Goal: Task Accomplishment & Management: Use online tool/utility

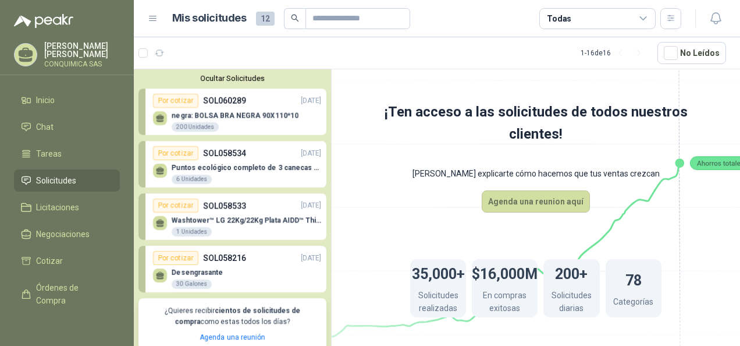
click at [242, 160] on div "Puntos ecológico completo de 3 canecas de 50-60 litros en este tipo: ( con tapa…" at bounding box center [237, 172] width 168 height 24
click at [229, 211] on p "SOL058533" at bounding box center [224, 205] width 43 height 13
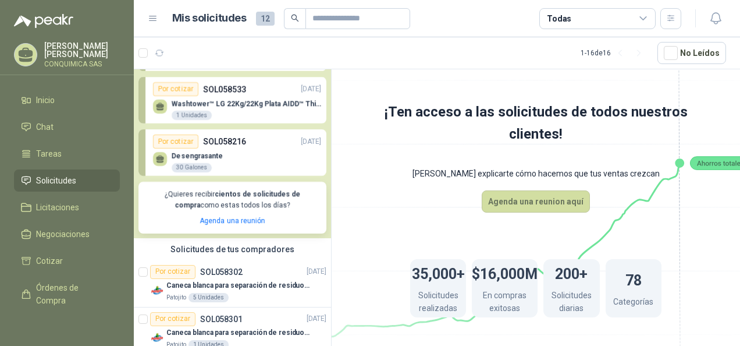
scroll to position [175, 0]
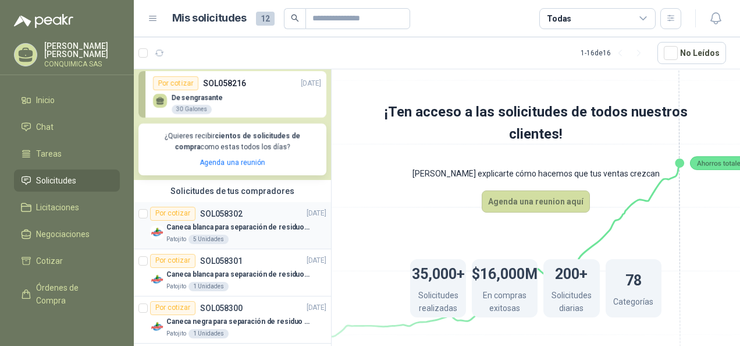
click at [230, 228] on p "Caneca blanca para separación de residuos 121 LT" at bounding box center [238, 227] width 145 height 11
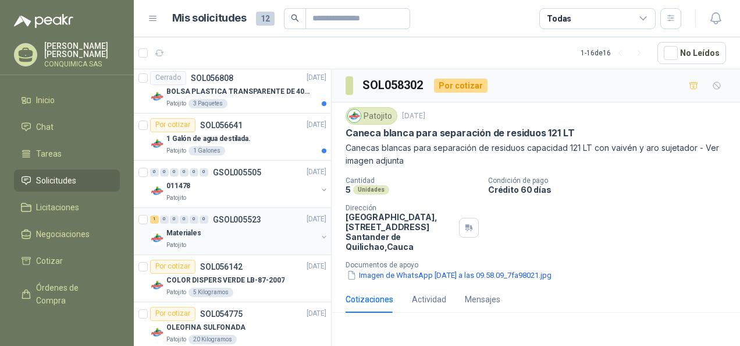
scroll to position [698, 0]
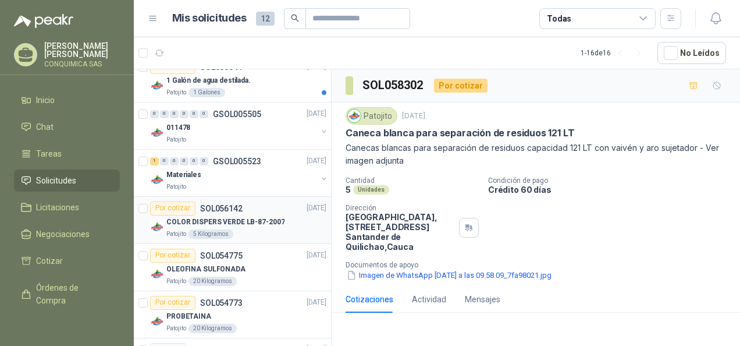
click at [255, 229] on div "Patojito 5 Kilogramos" at bounding box center [246, 233] width 160 height 9
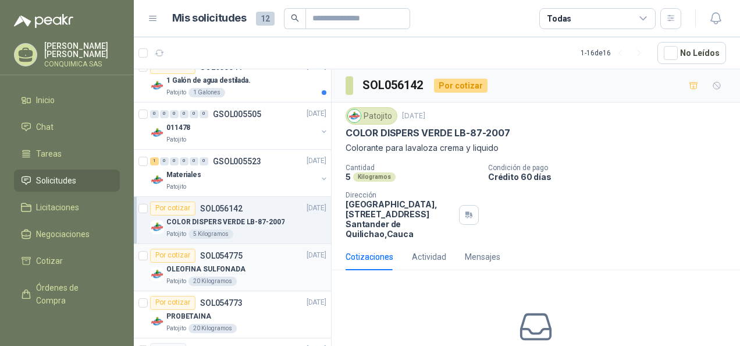
click at [253, 262] on div "OLEOFINA SULFONADA" at bounding box center [246, 269] width 160 height 14
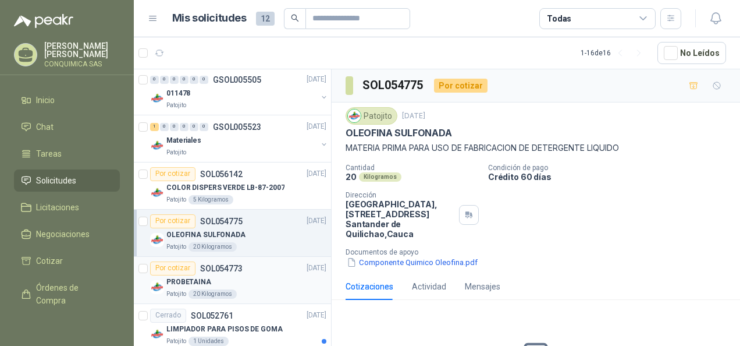
scroll to position [756, 0]
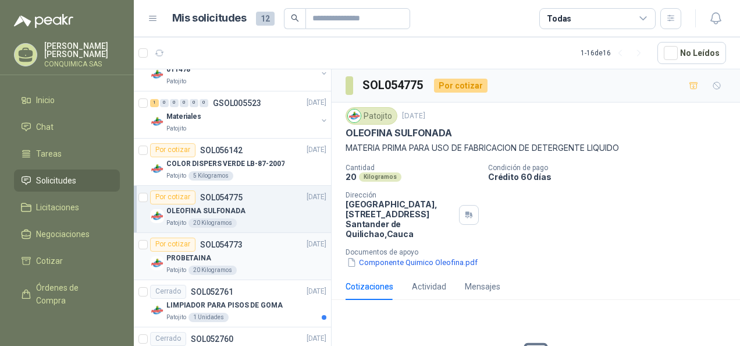
click at [246, 251] on div "PROBETAINA" at bounding box center [246, 258] width 160 height 14
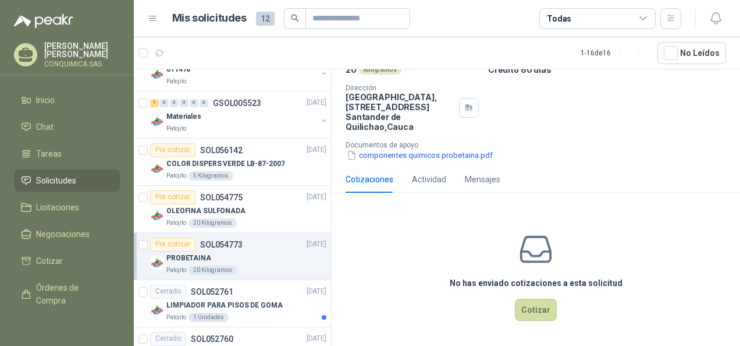
scroll to position [794, 0]
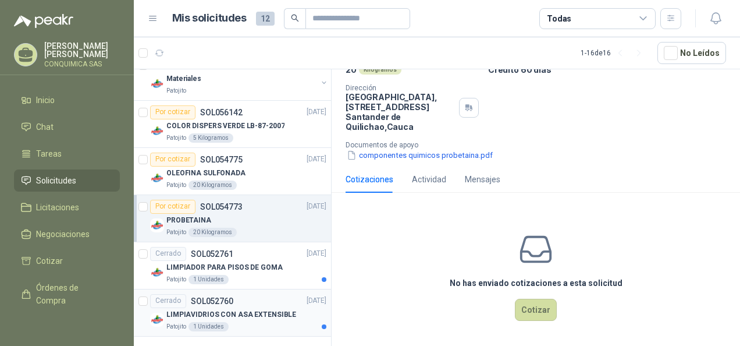
click at [277, 286] on div "Ocultar Solicitudes Por cotizar SOL060289 [DATE] negra: BOLSA BRA NEGRA 90X110*…" at bounding box center [233, 209] width 198 height 280
click at [287, 275] on div "Patojito 1 Unidades" at bounding box center [246, 279] width 160 height 9
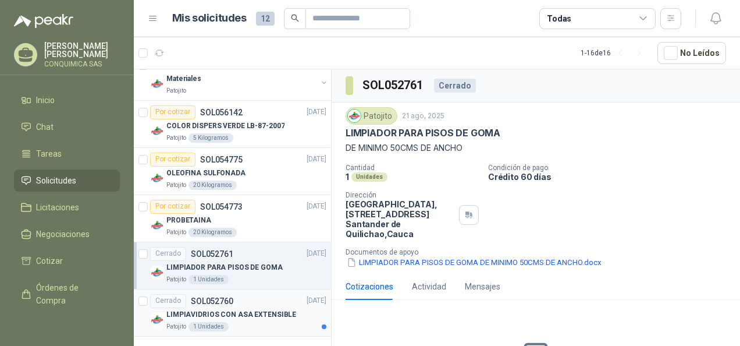
click at [286, 314] on p "LIMPIAVIDRIOS CON ASA EXTENSIBLE" at bounding box center [231, 314] width 130 height 11
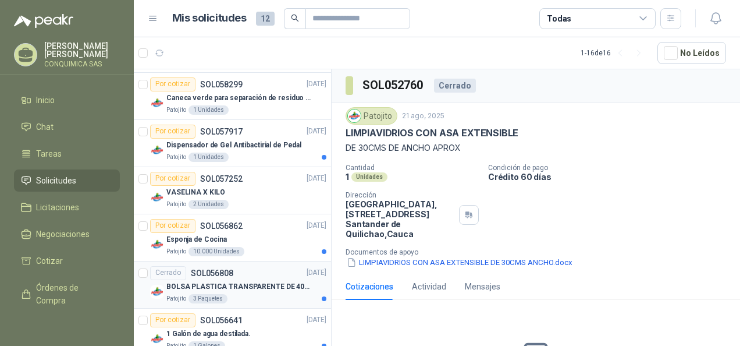
scroll to position [503, 0]
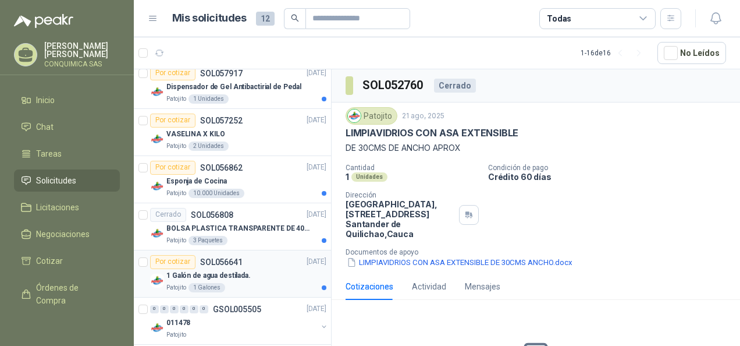
click at [287, 277] on div "1 Galón de agua destilada." at bounding box center [246, 276] width 160 height 14
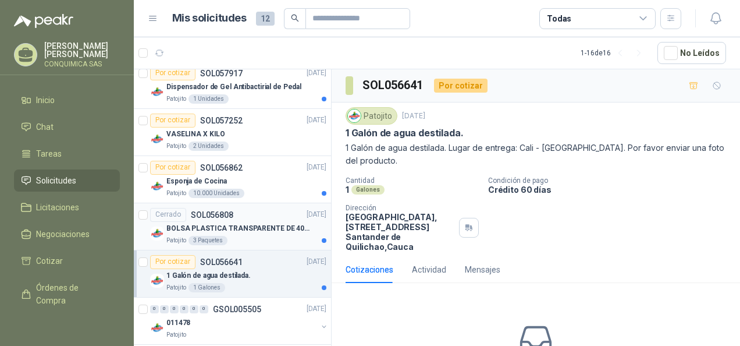
click at [287, 240] on div "Patojito 3 Paquetes" at bounding box center [246, 240] width 160 height 9
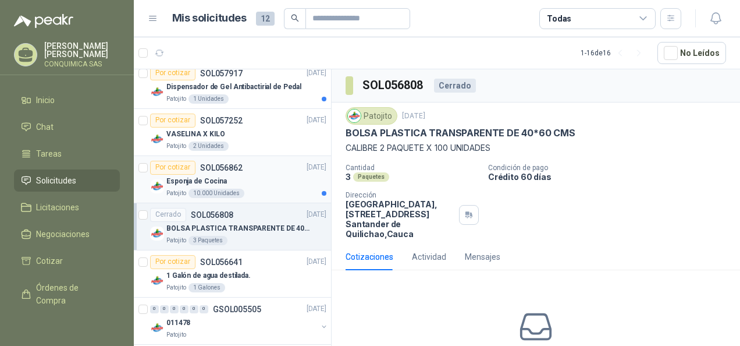
click at [294, 193] on div "Patojito 10.000 Unidades" at bounding box center [246, 193] width 160 height 9
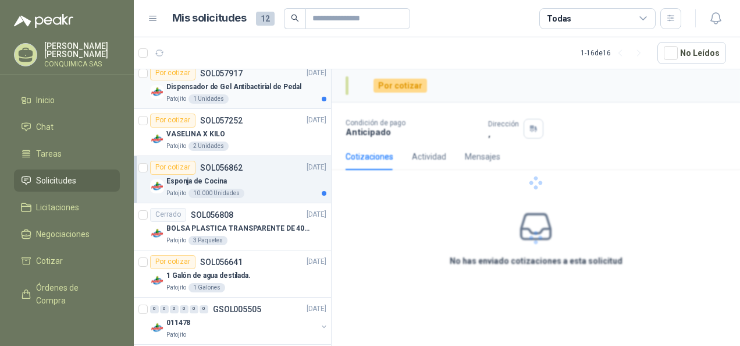
click at [300, 104] on article "Por cotizar SOL057917 [DATE] Dispensador de Gel Antibactirial de Pedal Patojito…" at bounding box center [232, 85] width 197 height 47
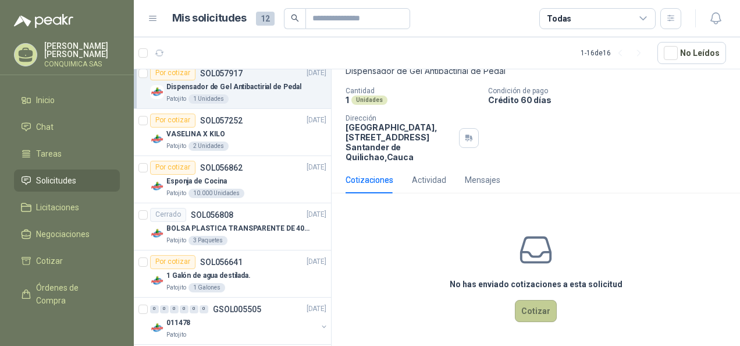
click at [546, 311] on button "Cotizar" at bounding box center [536, 311] width 42 height 22
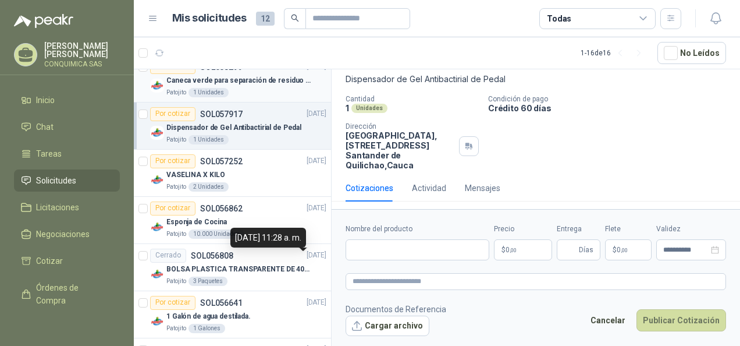
scroll to position [445, 0]
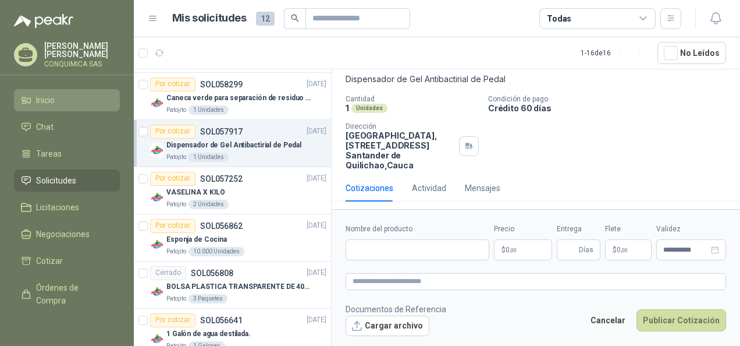
click at [81, 97] on li "Inicio" at bounding box center [67, 100] width 92 height 13
